Goal: Navigation & Orientation: Go to known website

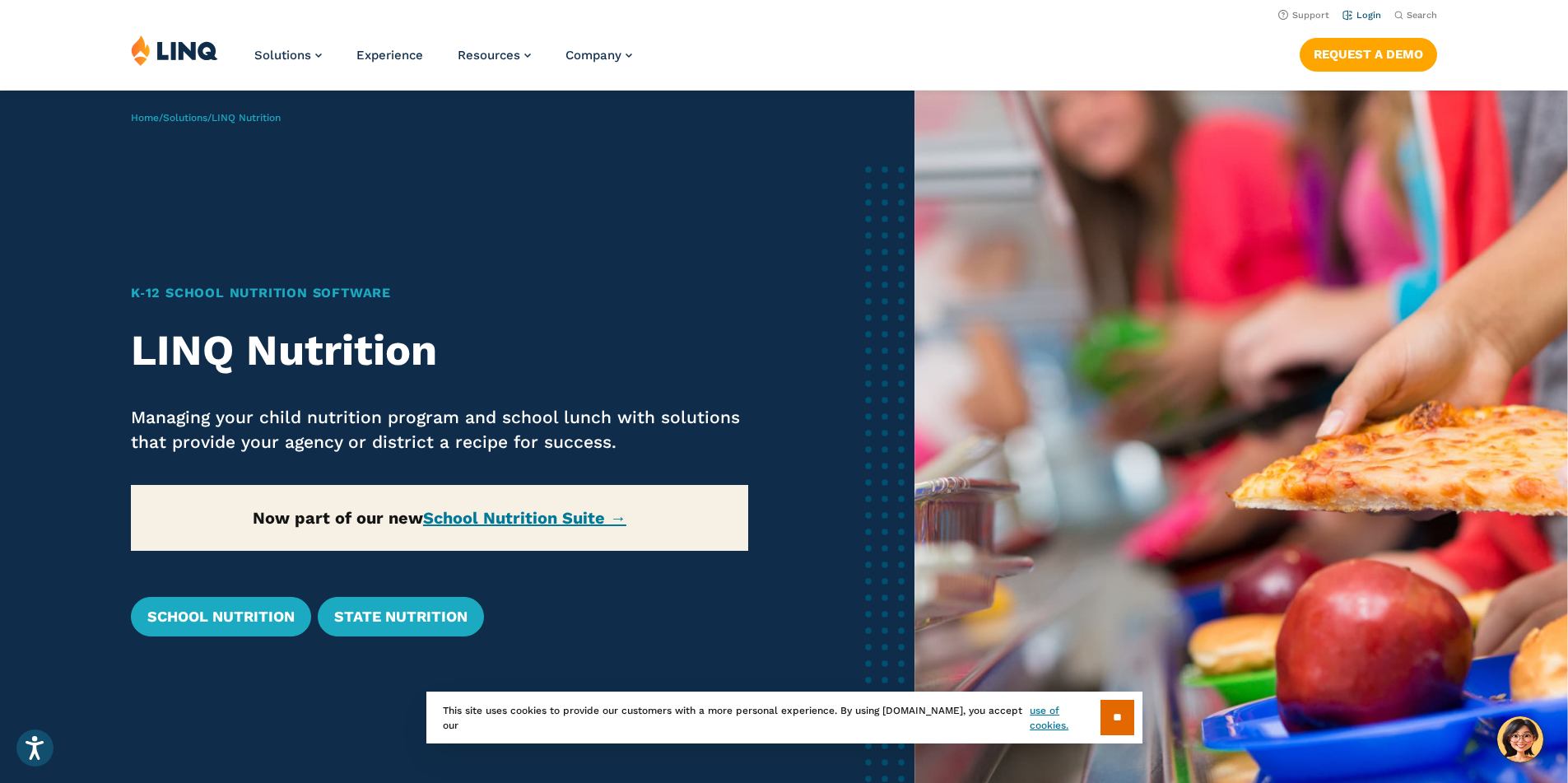
click at [1356, 17] on link "Login" at bounding box center [1361, 15] width 39 height 10
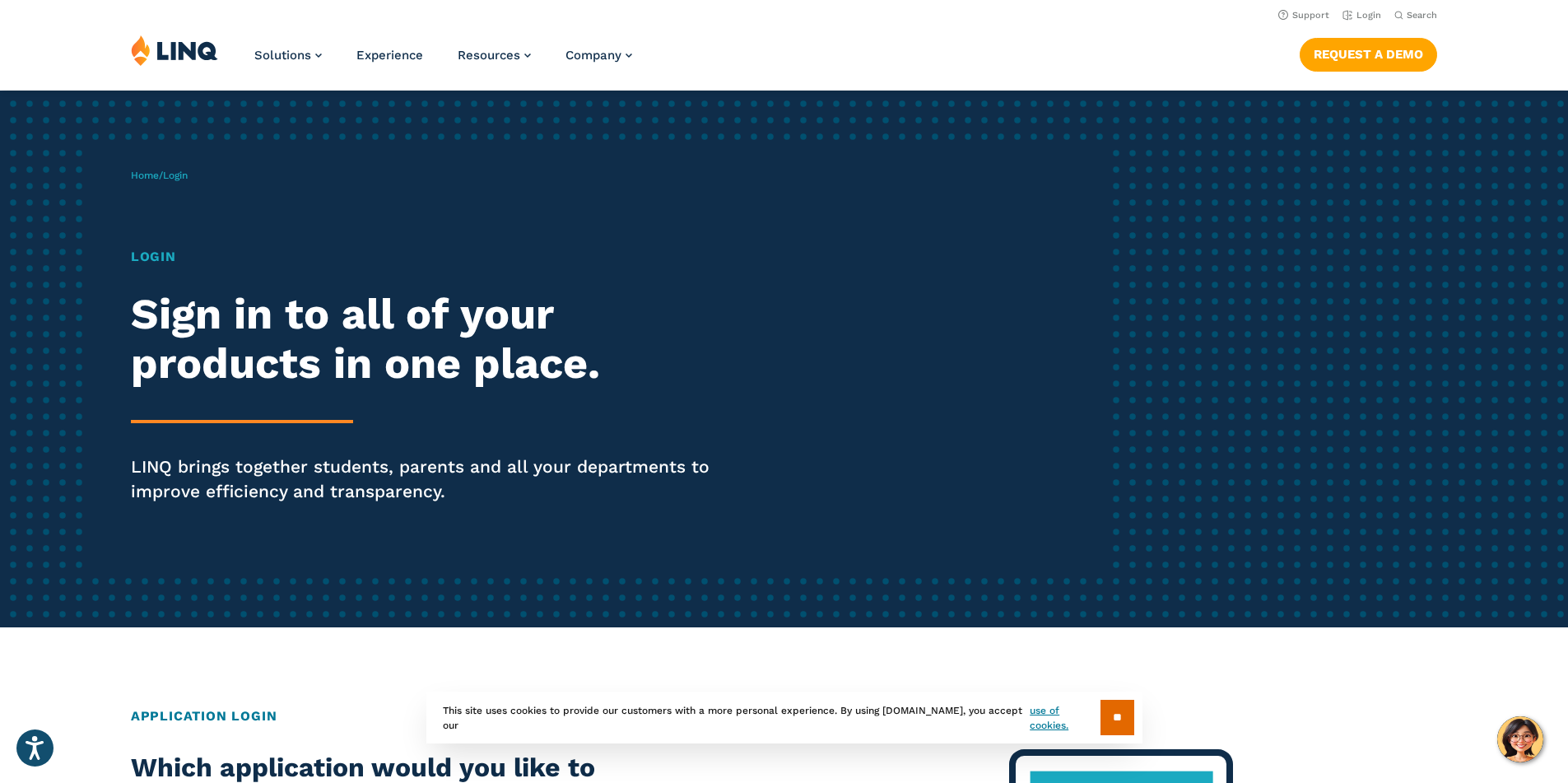
click at [13, 0] on header "Support Login Search Search for: Solutions Nutrition Overview NEW School Nutrit…" at bounding box center [784, 44] width 1568 height 90
